Goal: Browse casually

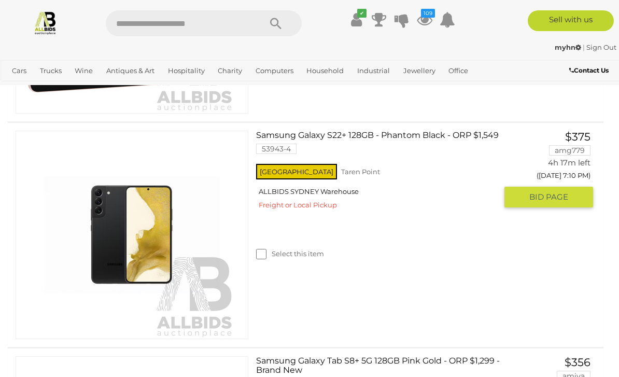
scroll to position [415, 0]
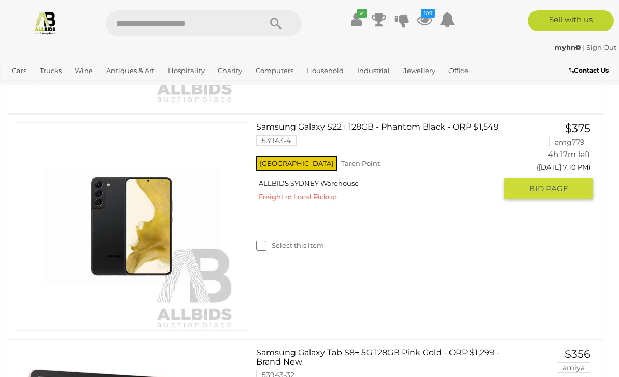
click at [289, 122] on link "Samsung Galaxy S22+ 128GB - Phantom Black - ORP $1,549 53943-4" at bounding box center [380, 137] width 233 height 31
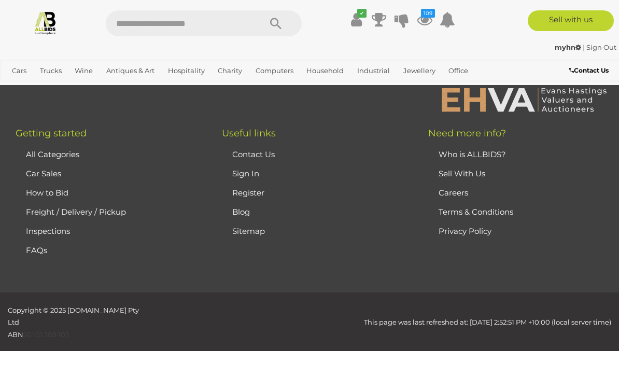
scroll to position [22221, 0]
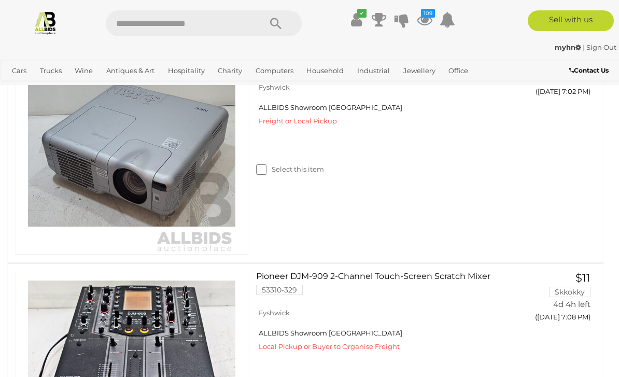
scroll to position [699, 0]
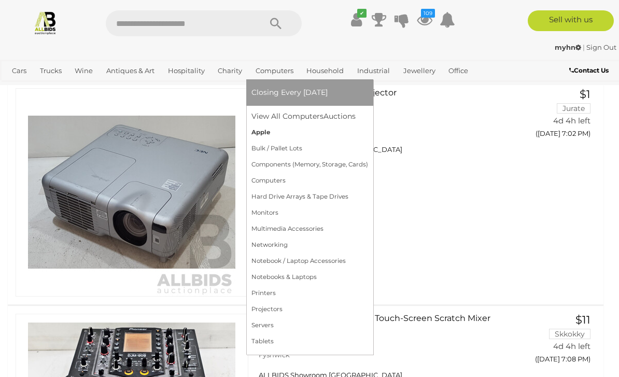
click at [272, 130] on link "Apple" at bounding box center [310, 132] width 117 height 16
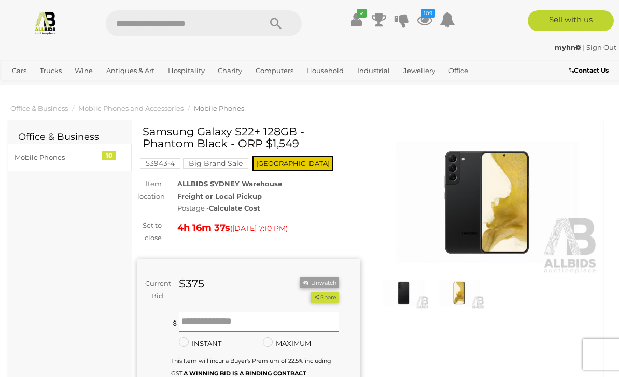
click at [452, 206] on img at bounding box center [487, 203] width 223 height 144
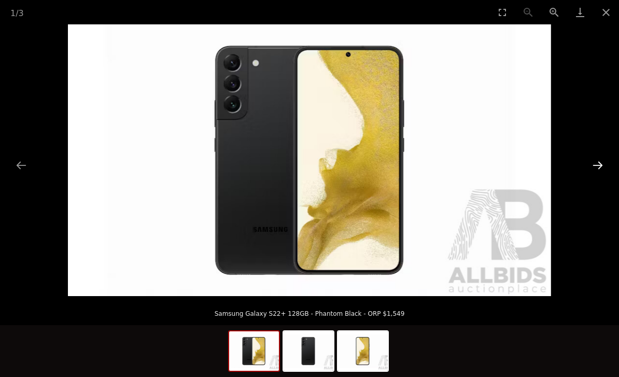
click at [594, 172] on button "Next slide" at bounding box center [598, 165] width 22 height 20
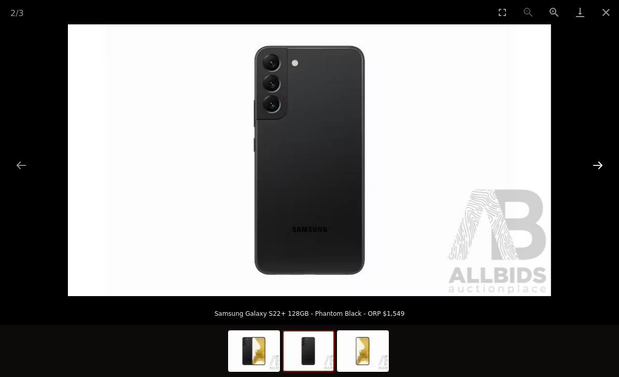
click at [594, 171] on button "Next slide" at bounding box center [598, 165] width 22 height 20
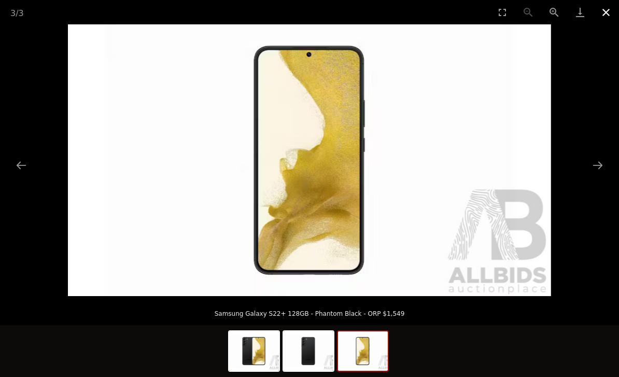
click at [608, 16] on button "Close gallery" at bounding box center [606, 12] width 26 height 24
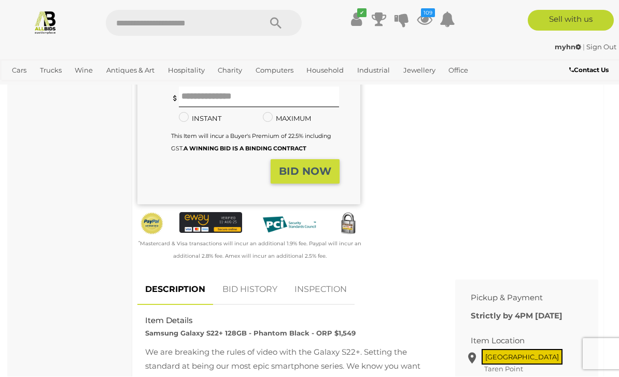
scroll to position [225, 0]
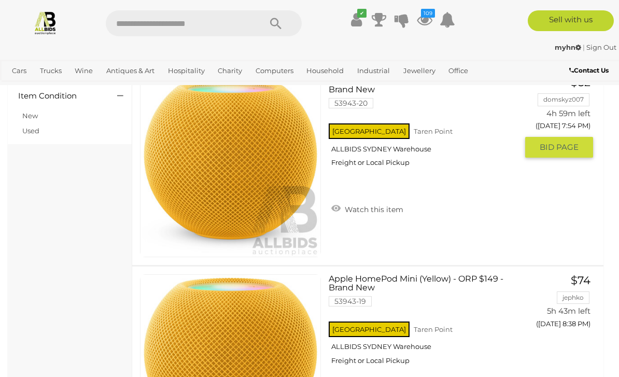
scroll to position [102, 0]
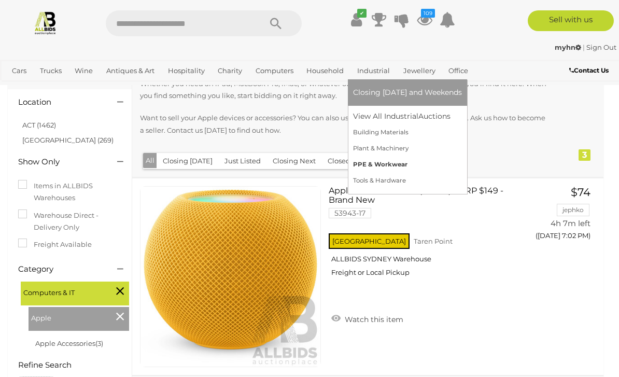
click at [378, 168] on link "PPE & Workwear" at bounding box center [407, 165] width 109 height 16
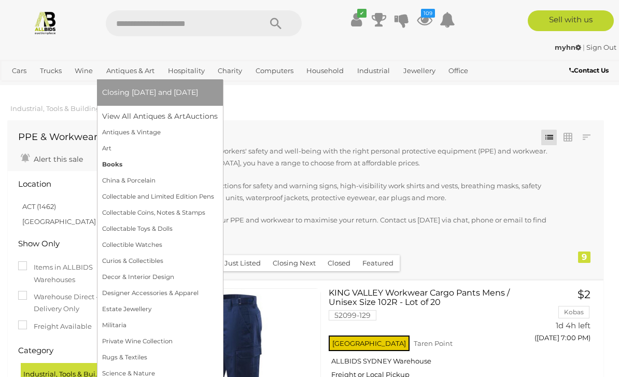
click at [146, 165] on link "Books" at bounding box center [160, 165] width 116 height 16
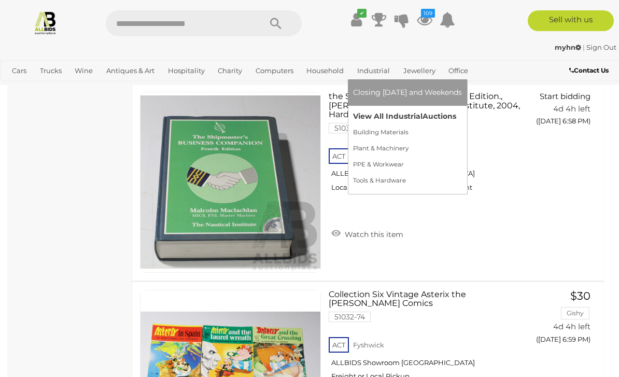
scroll to position [1335, 0]
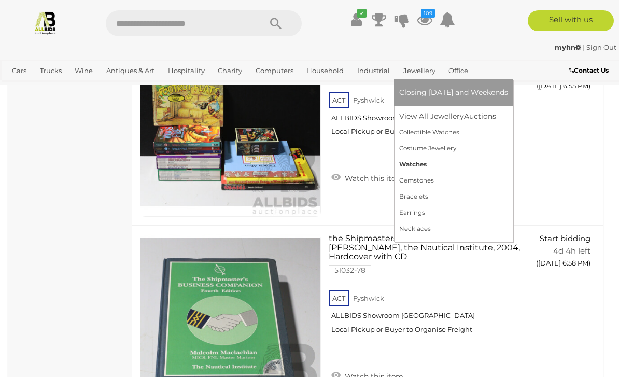
click at [428, 162] on link "Watches" at bounding box center [453, 165] width 109 height 16
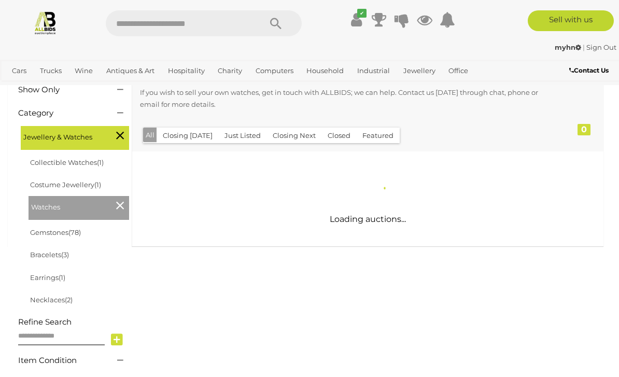
scroll to position [137, 0]
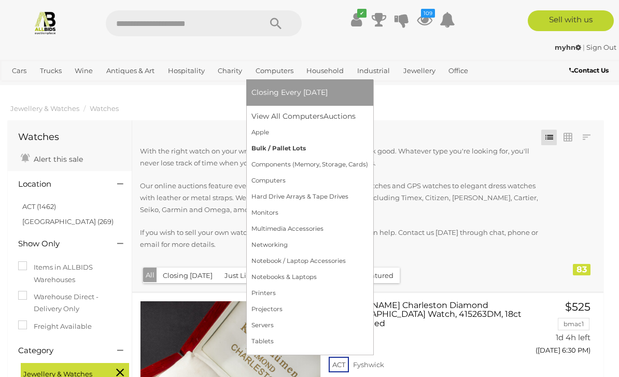
click at [286, 148] on link "Bulk / Pallet Lots" at bounding box center [310, 149] width 117 height 16
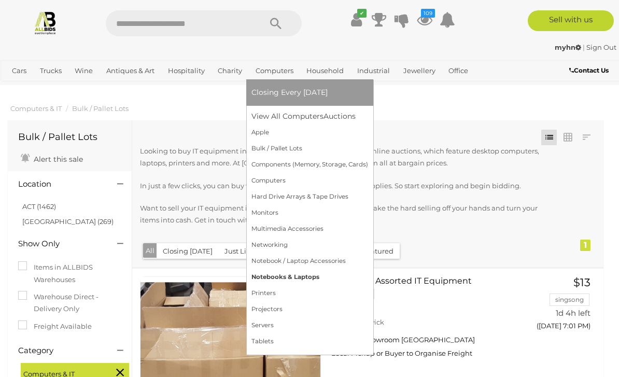
click at [295, 274] on link "Notebooks & Laptops" at bounding box center [310, 277] width 117 height 16
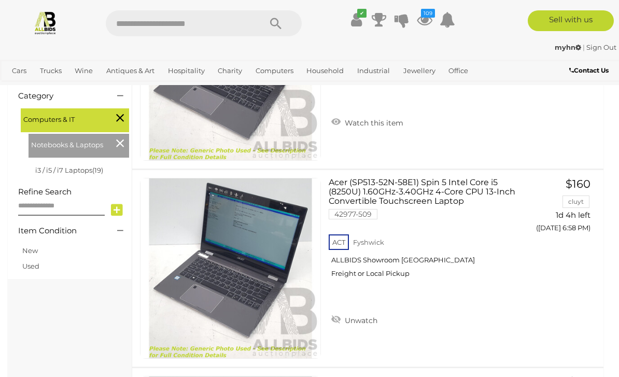
scroll to position [308, 0]
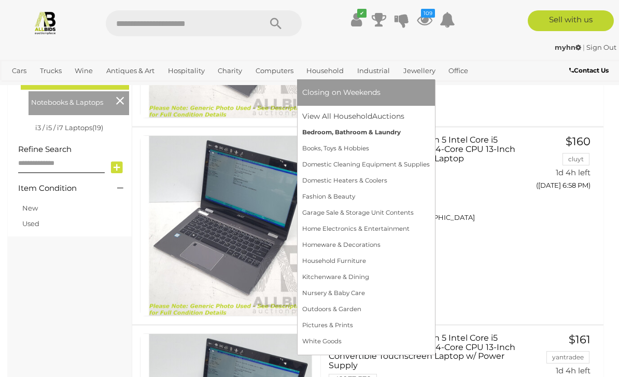
click at [344, 134] on link "Bedroom, Bathroom & Laundry" at bounding box center [366, 132] width 128 height 16
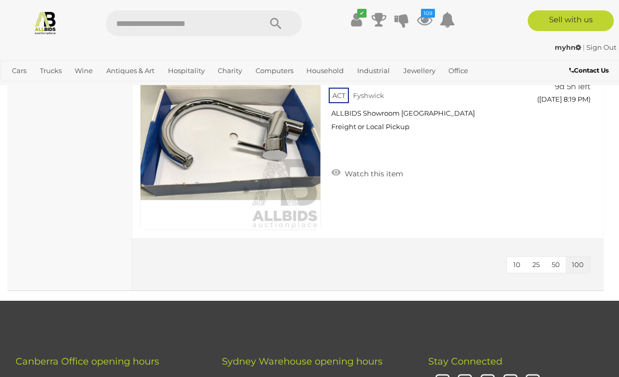
scroll to position [3919, 0]
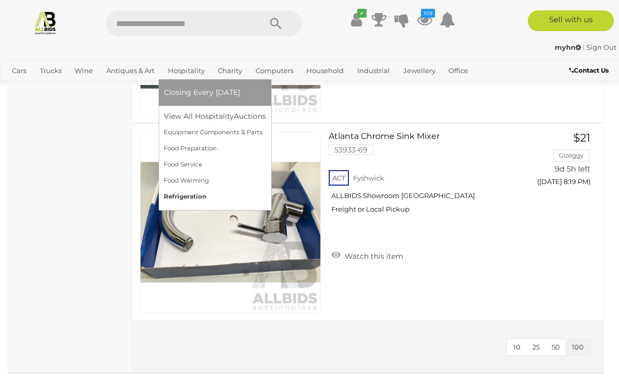
click at [188, 192] on link "Refrigeration" at bounding box center [215, 197] width 102 height 16
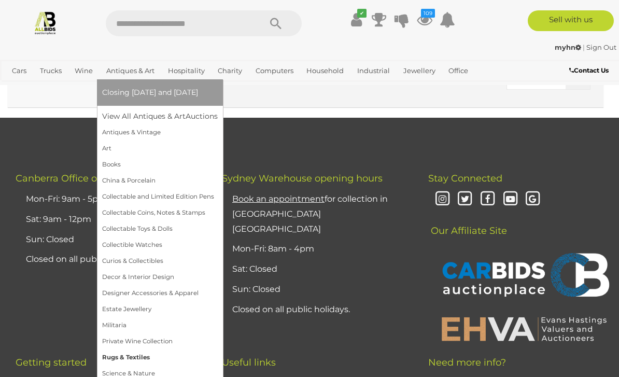
scroll to position [1126, 0]
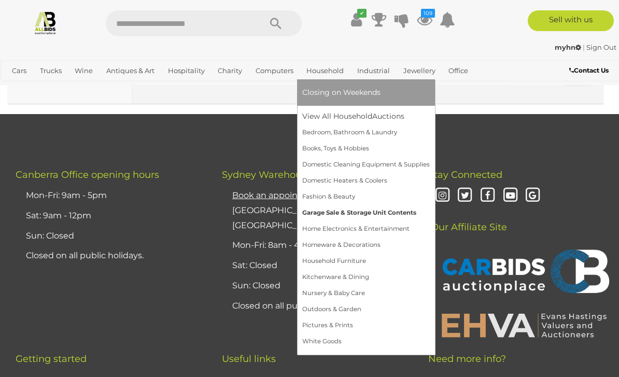
click at [325, 216] on link "Garage Sale & Storage Unit Contents" at bounding box center [366, 213] width 128 height 16
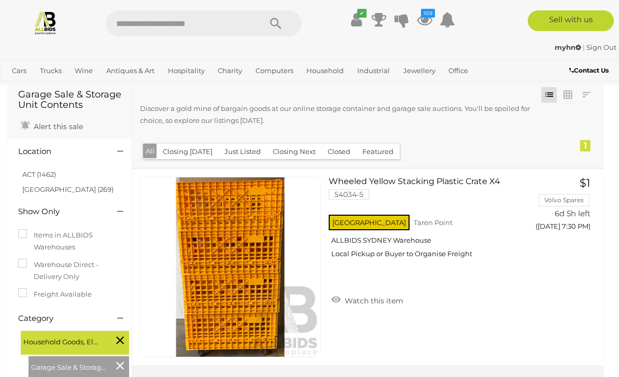
scroll to position [43, 0]
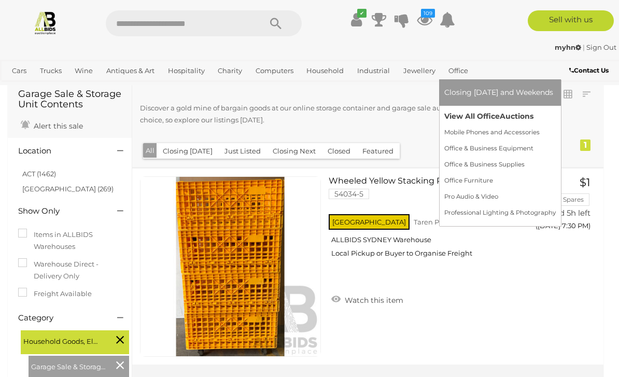
click at [487, 116] on link "View All Office Auctions" at bounding box center [501, 116] width 112 height 16
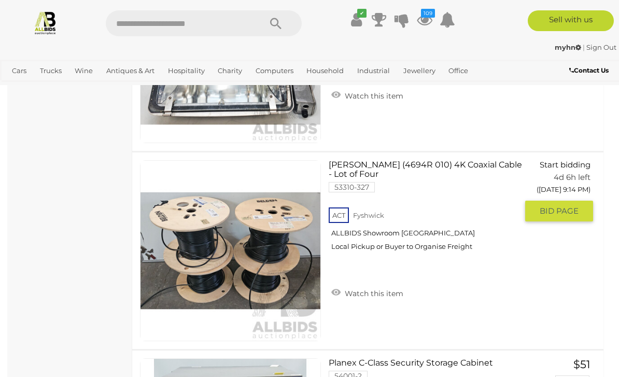
scroll to position [12759, 0]
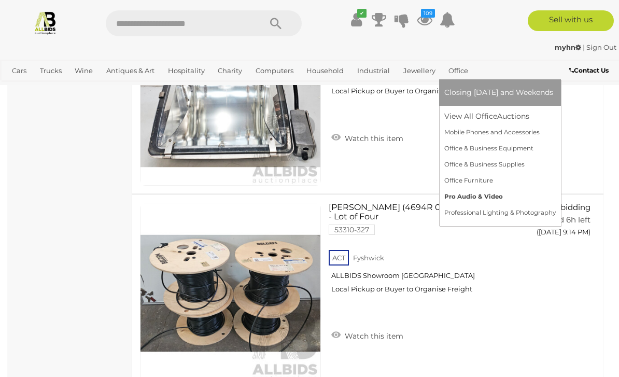
click at [475, 195] on link "Pro Audio & Video" at bounding box center [501, 197] width 112 height 16
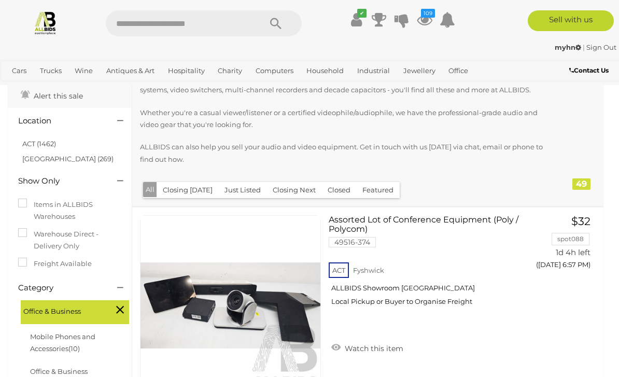
scroll to position [74, 0]
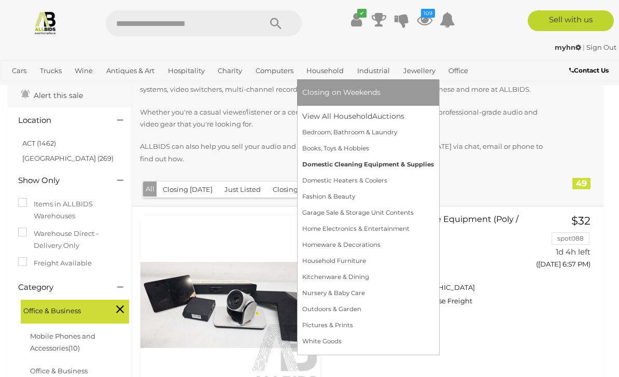
click at [357, 166] on link "Domestic Cleaning Equipment & Supplies" at bounding box center [368, 165] width 132 height 16
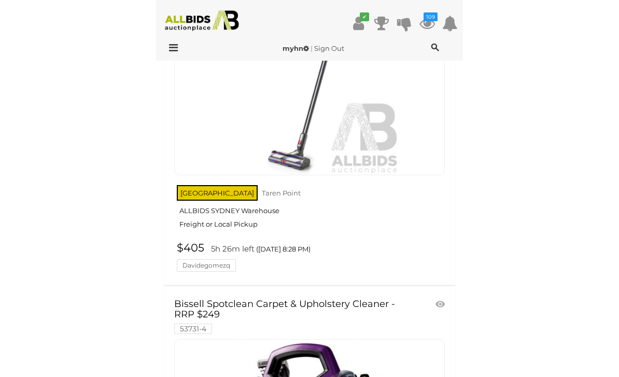
scroll to position [1296, 0]
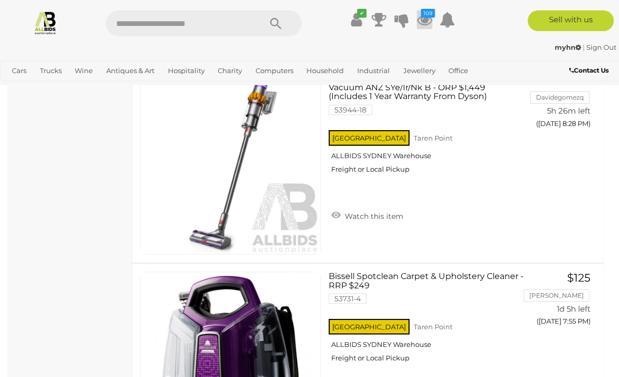
click at [426, 12] on icon "109" at bounding box center [428, 13] width 14 height 9
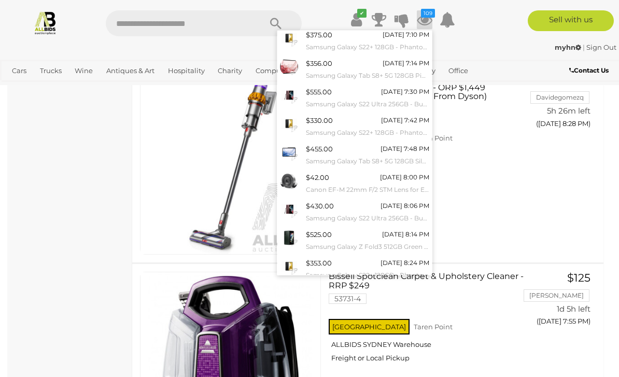
click at [364, 288] on link "View All" at bounding box center [355, 292] width 155 height 18
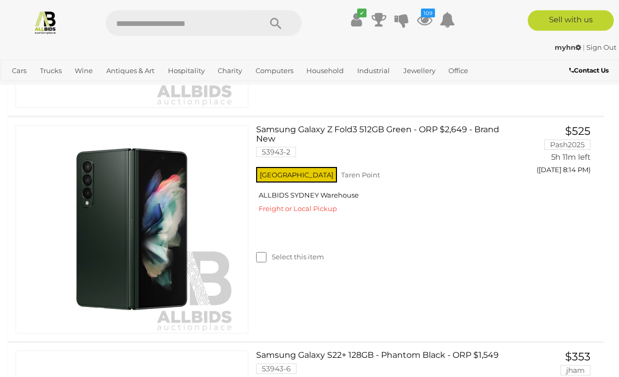
scroll to position [1992, 0]
